Goal: Navigation & Orientation: Find specific page/section

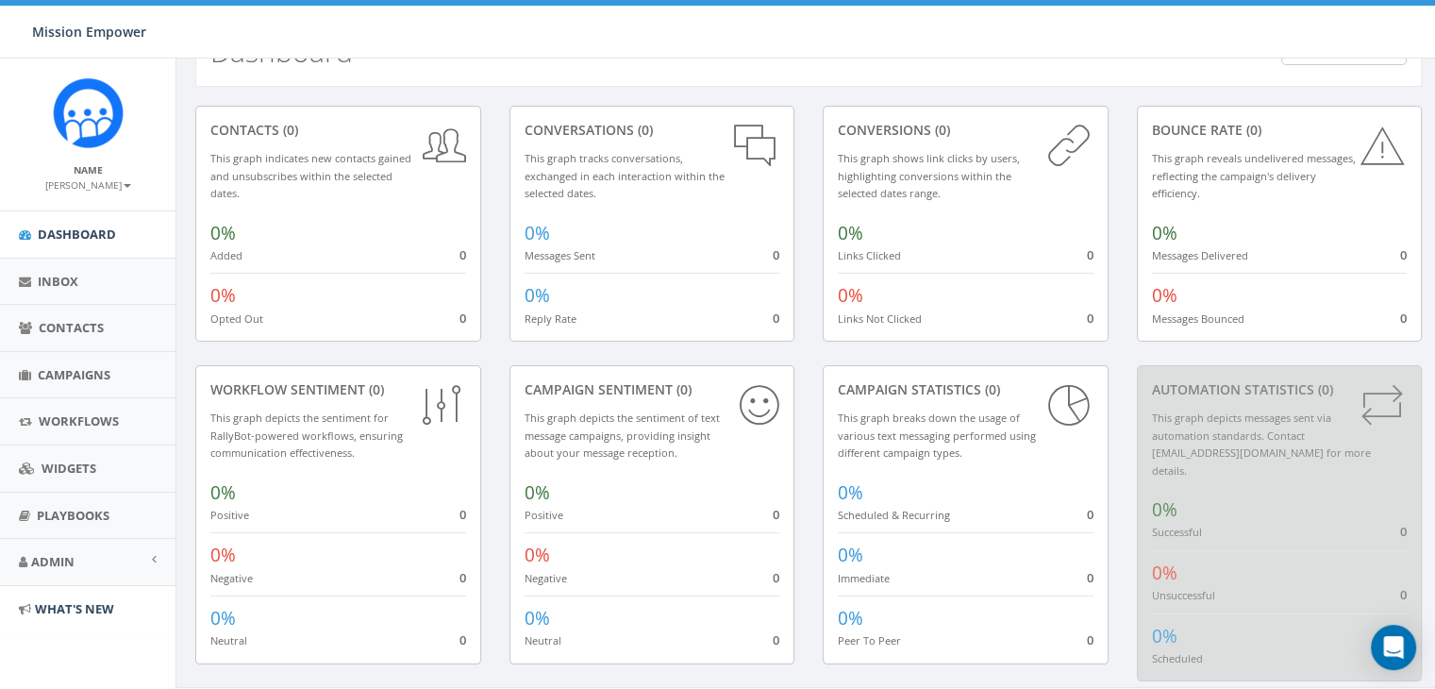
scroll to position [73, 0]
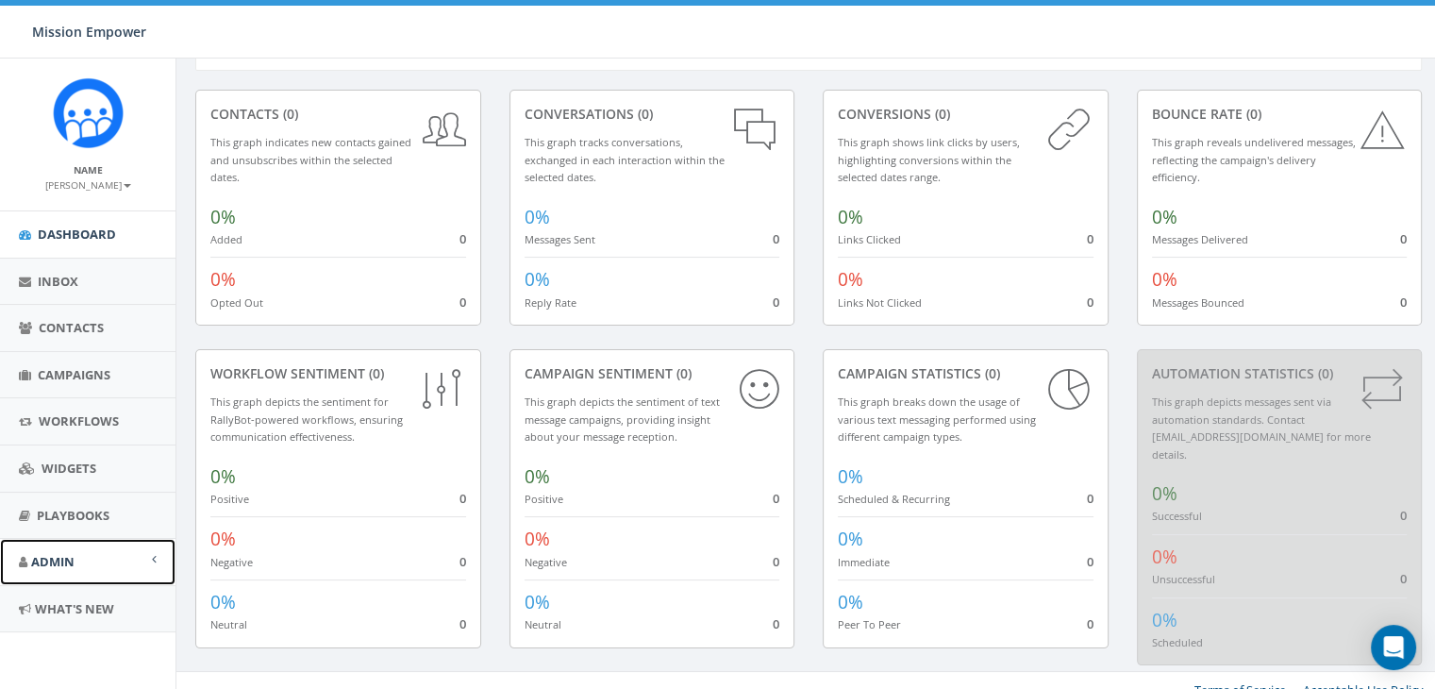
click at [118, 562] on link "Admin" at bounding box center [87, 562] width 175 height 46
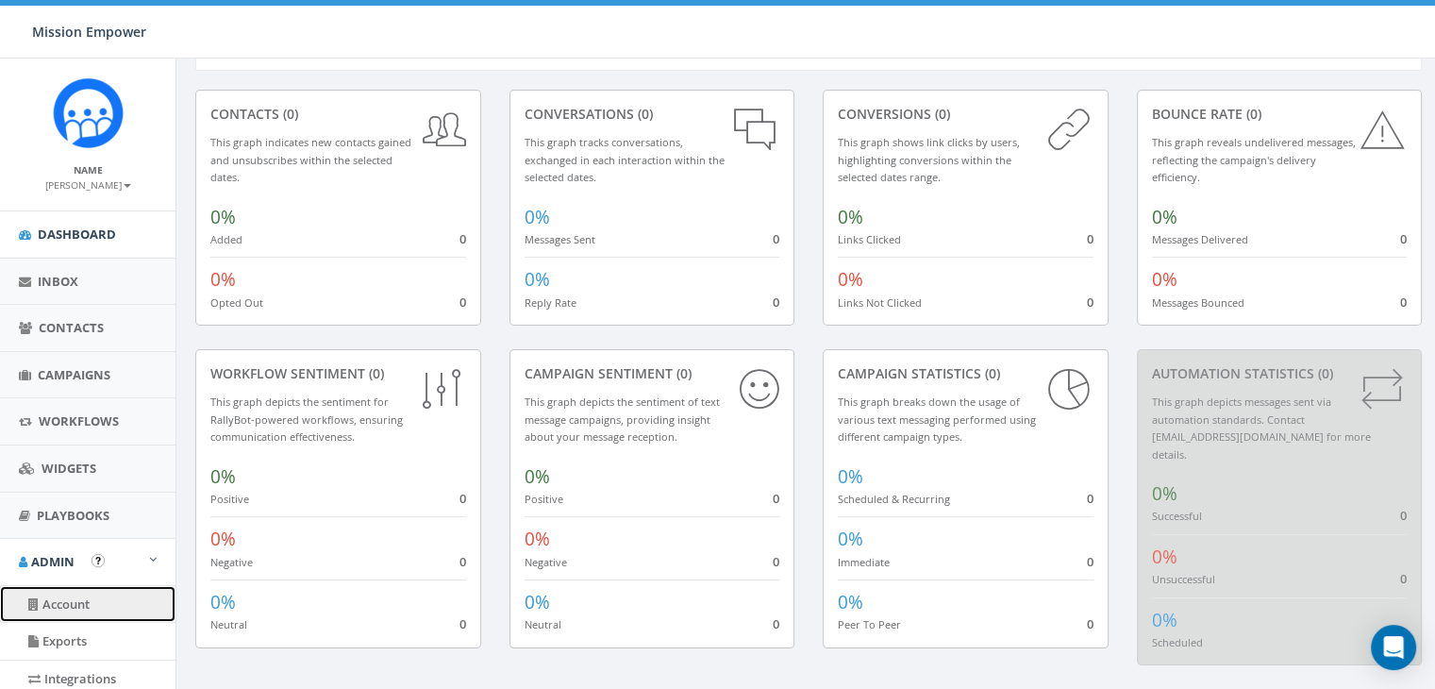
click at [118, 592] on link "Account" at bounding box center [87, 604] width 175 height 37
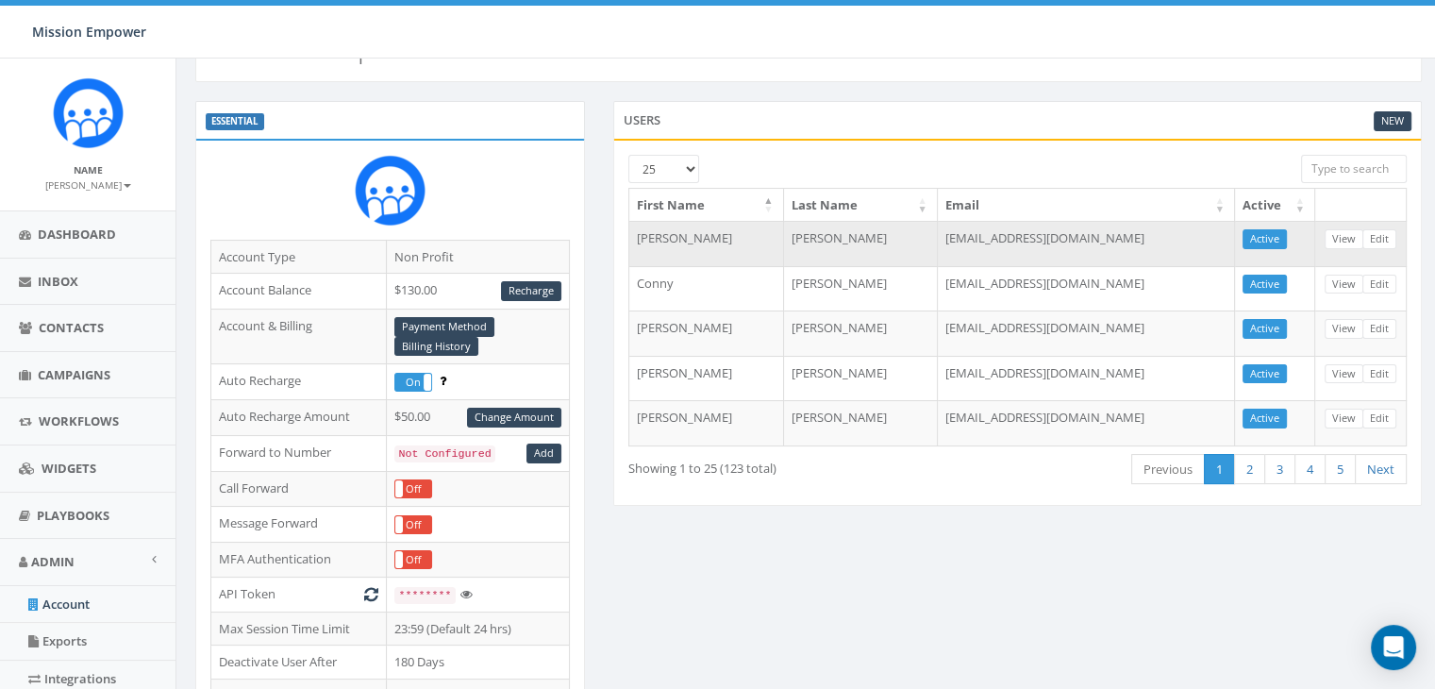
scroll to position [426, 0]
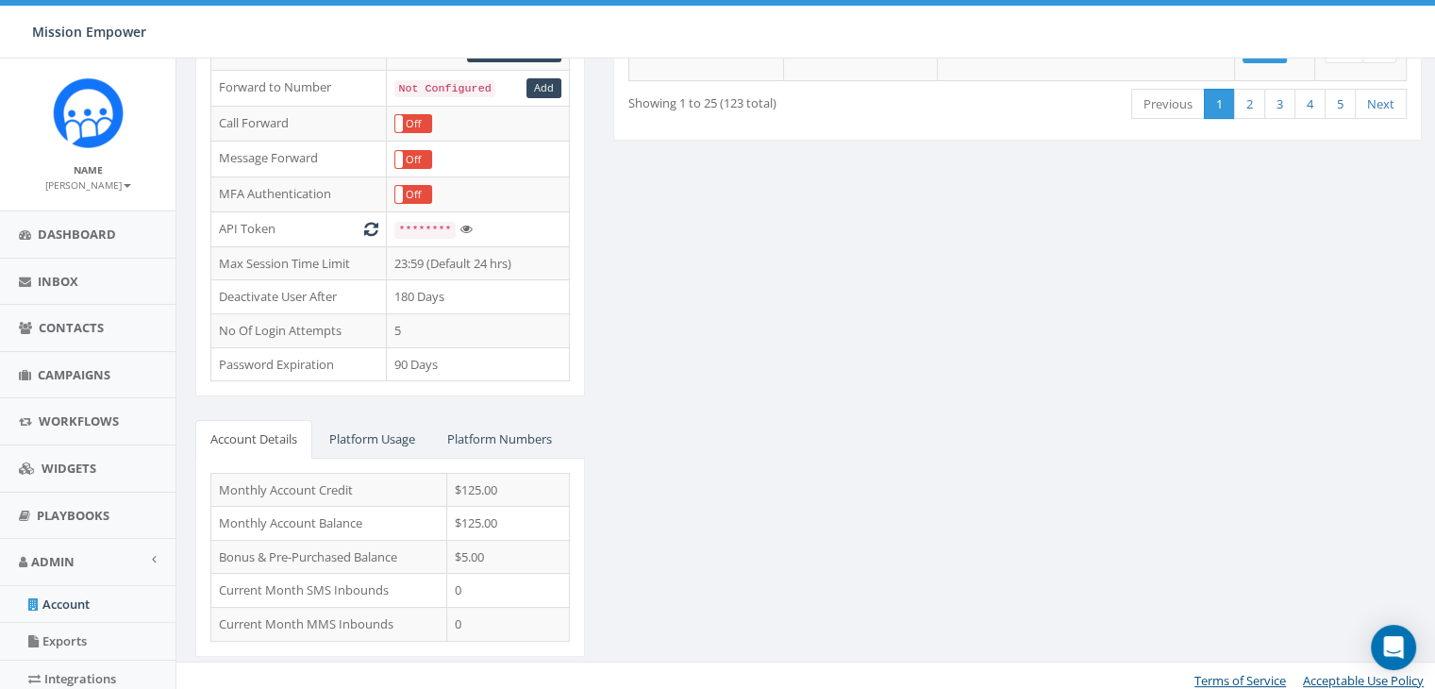
click at [118, 182] on small "[PERSON_NAME]" at bounding box center [88, 184] width 86 height 13
click at [94, 209] on link "Profile" at bounding box center [94, 214] width 149 height 24
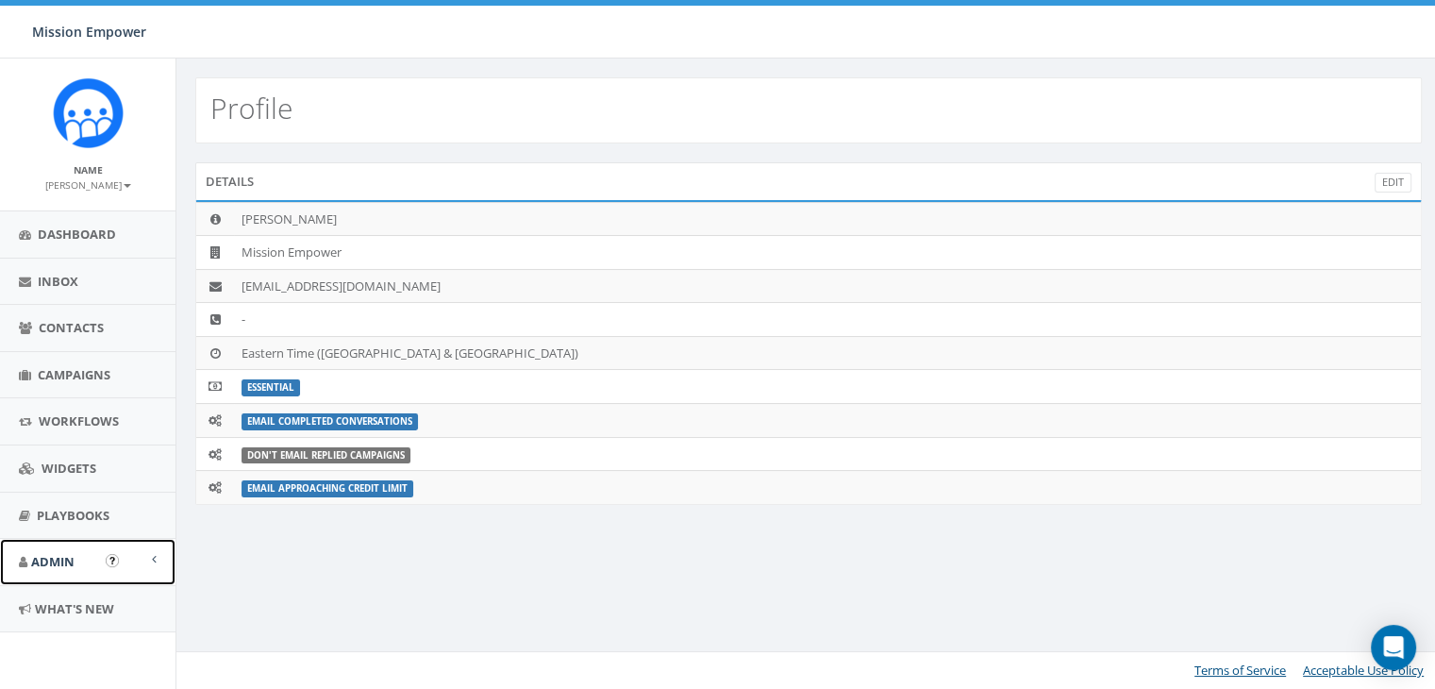
click at [88, 559] on link "Admin" at bounding box center [87, 562] width 175 height 46
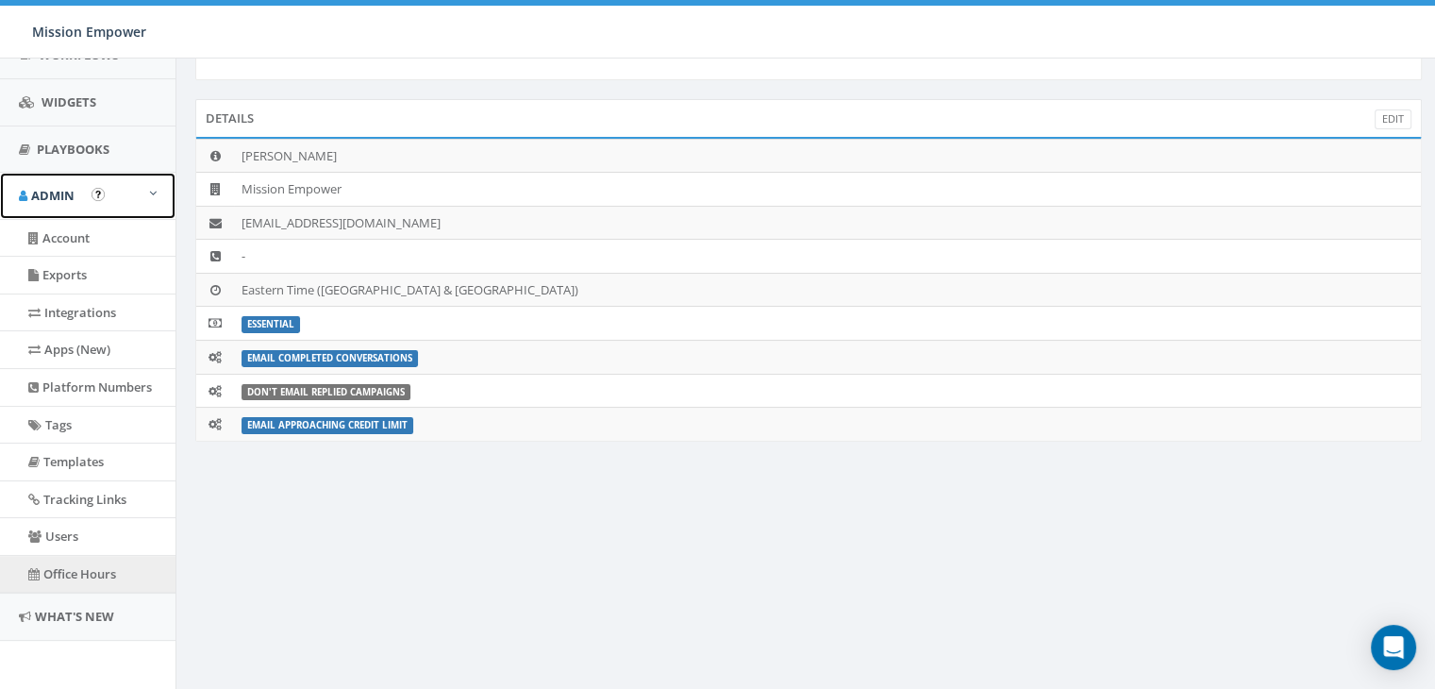
scroll to position [94, 0]
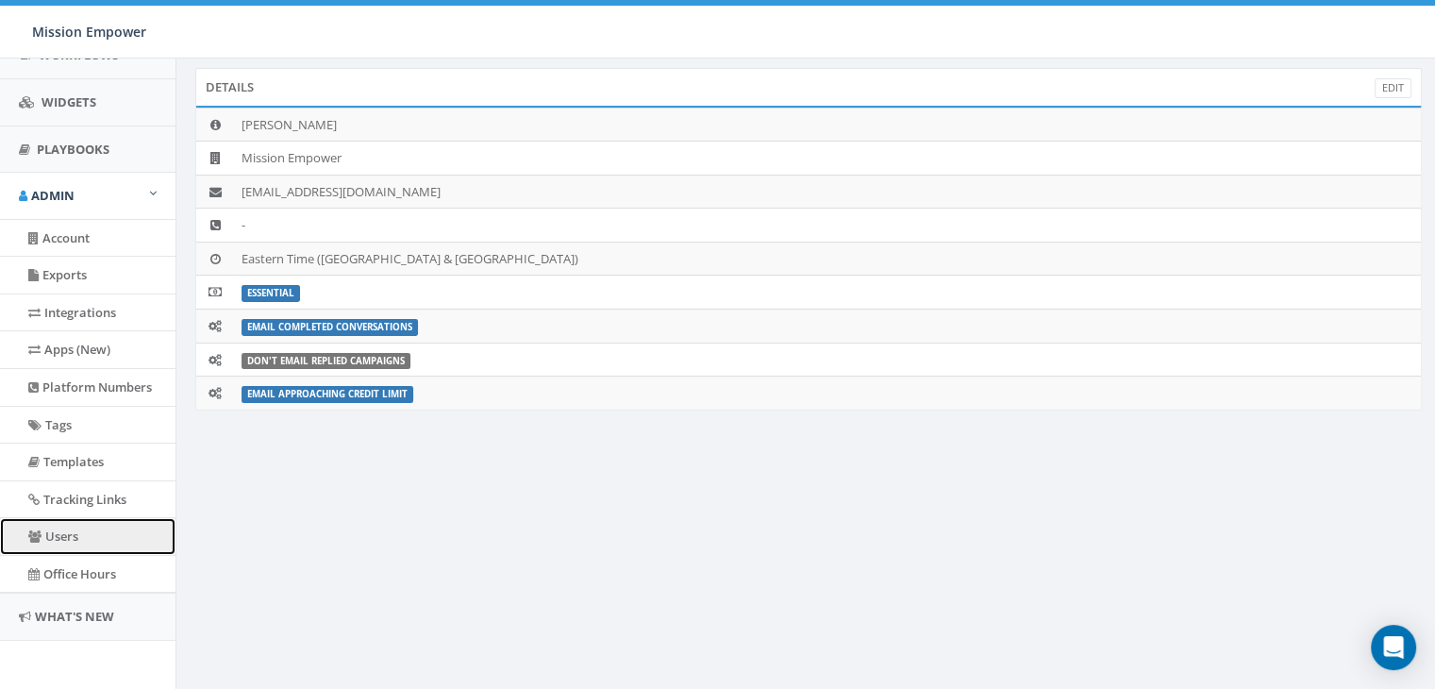
click at [100, 521] on link "Users" at bounding box center [87, 536] width 175 height 37
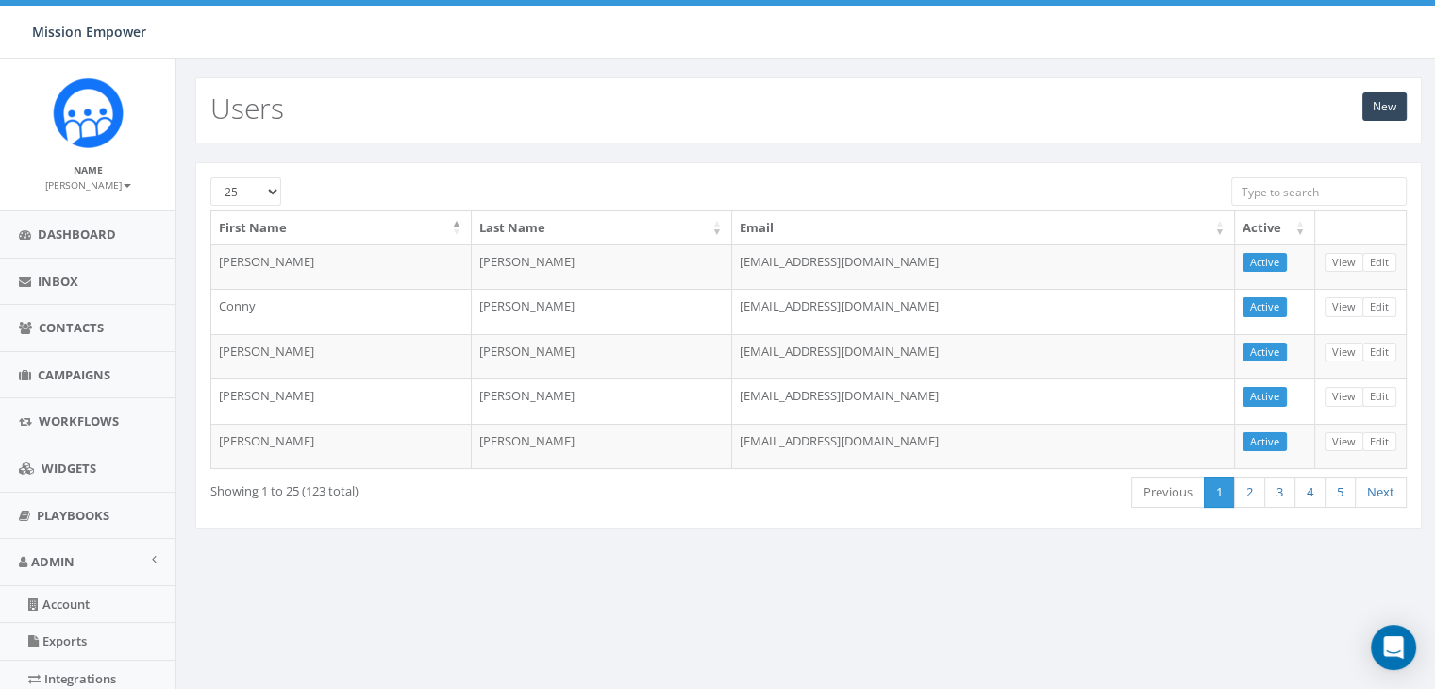
click at [91, 186] on small "[PERSON_NAME]" at bounding box center [88, 184] width 86 height 13
click at [84, 215] on link "Profile" at bounding box center [94, 214] width 149 height 24
